Goal: Task Accomplishment & Management: Manage account settings

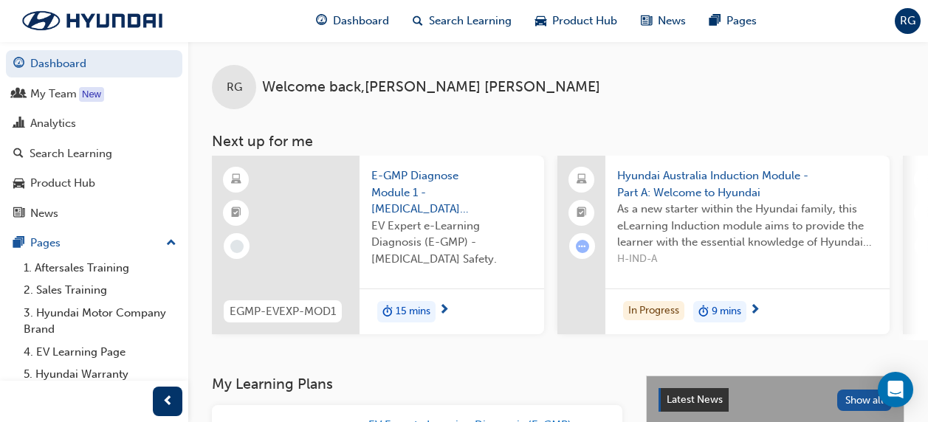
scroll to position [8, 0]
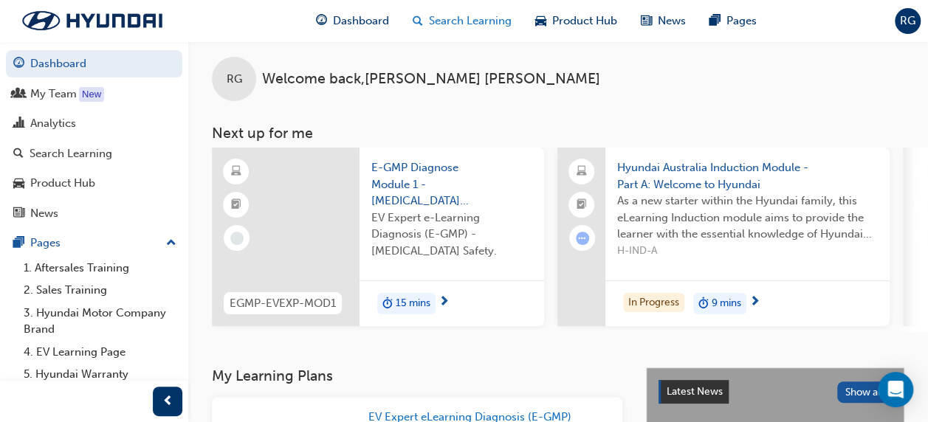
click at [473, 18] on span "Search Learning" at bounding box center [470, 21] width 83 height 17
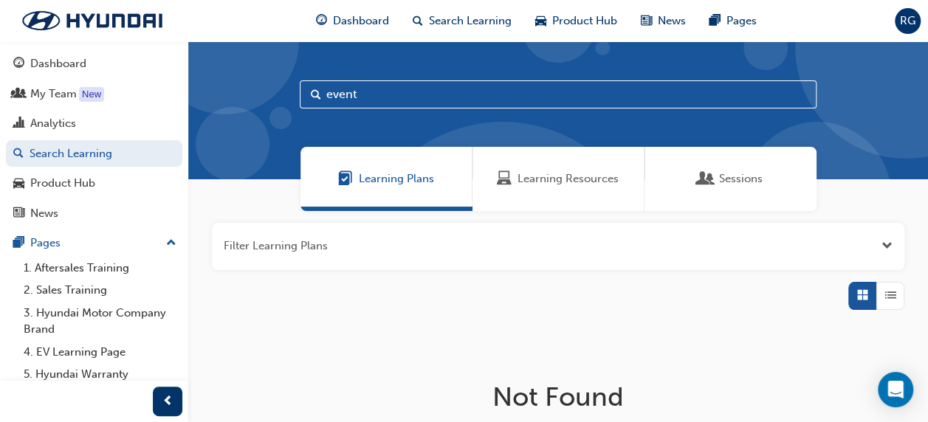
click at [401, 98] on input "event" at bounding box center [558, 94] width 517 height 28
type input "e"
type input "h-code"
click at [719, 170] on span "Sessions" at bounding box center [741, 178] width 44 height 17
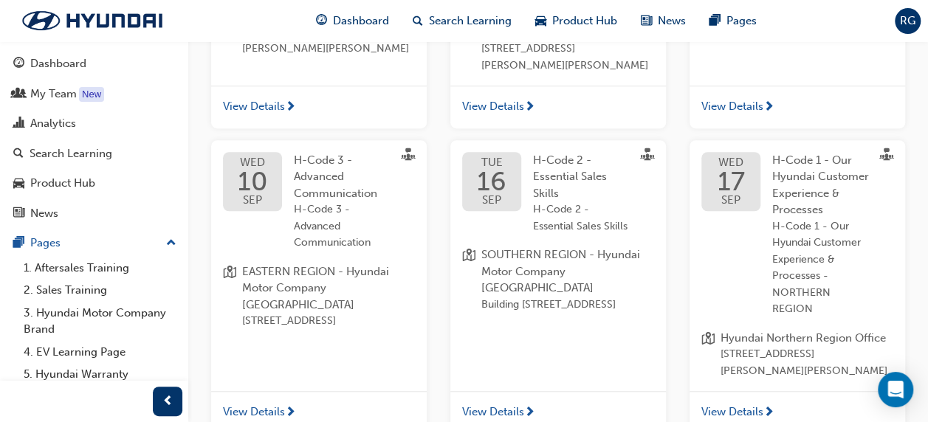
scroll to position [511, 0]
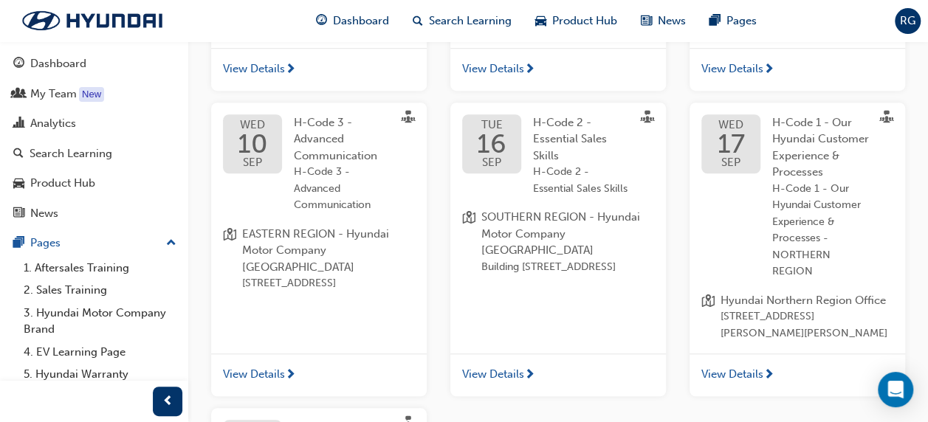
click at [489, 366] on span "View Details" at bounding box center [493, 374] width 62 height 17
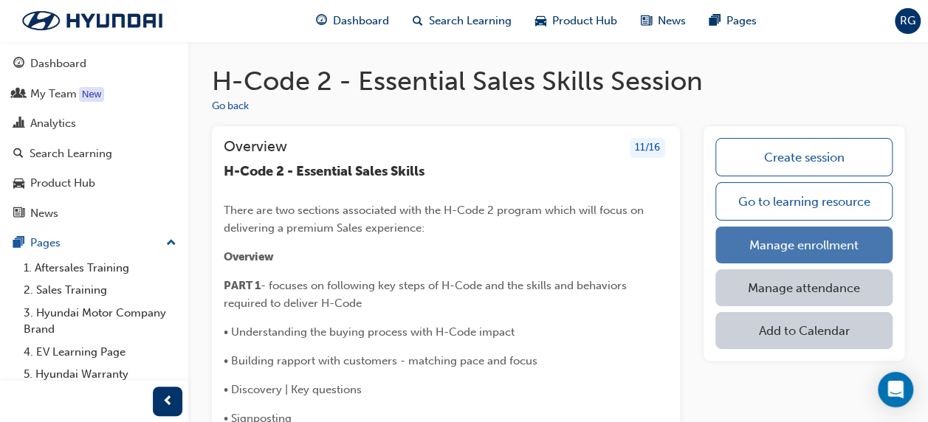
click at [831, 241] on link "Manage enrollment" at bounding box center [803, 245] width 177 height 37
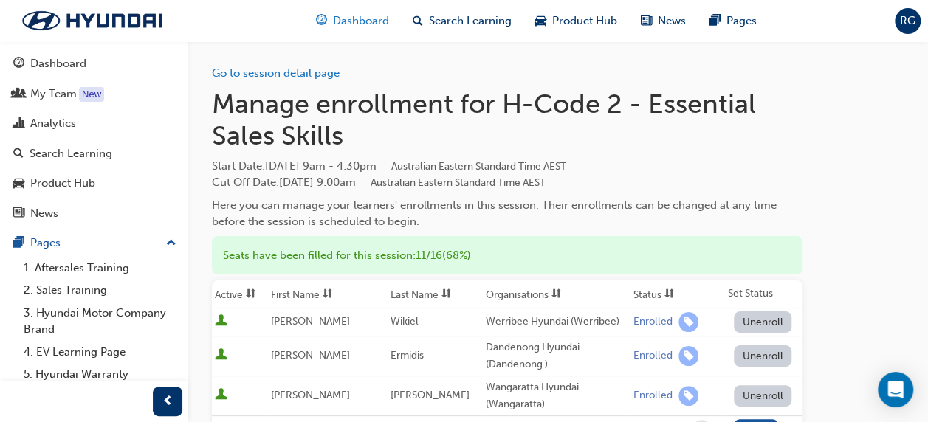
click at [358, 19] on span "Dashboard" at bounding box center [361, 21] width 56 height 17
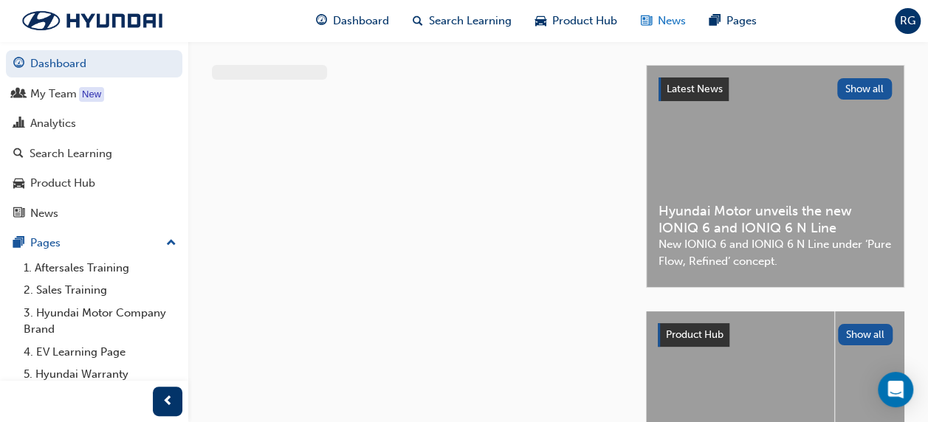
click at [677, 23] on span "News" at bounding box center [672, 21] width 28 height 17
